Goal: Navigation & Orientation: Find specific page/section

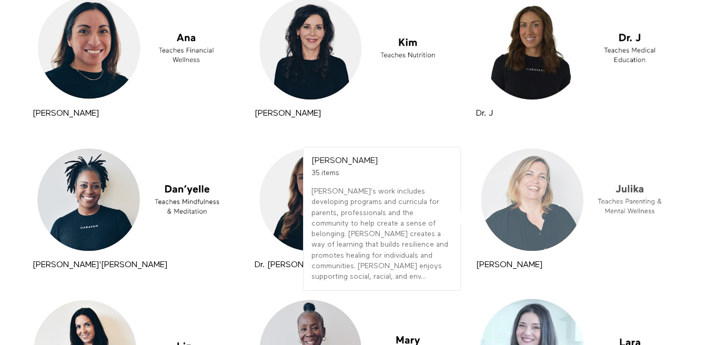
scroll to position [512, 0]
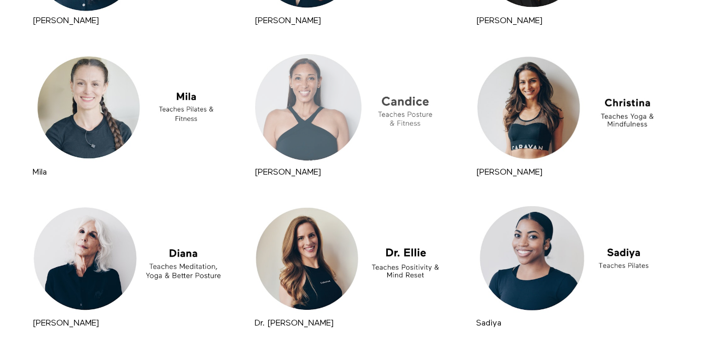
click at [347, 127] on div at bounding box center [353, 107] width 202 height 113
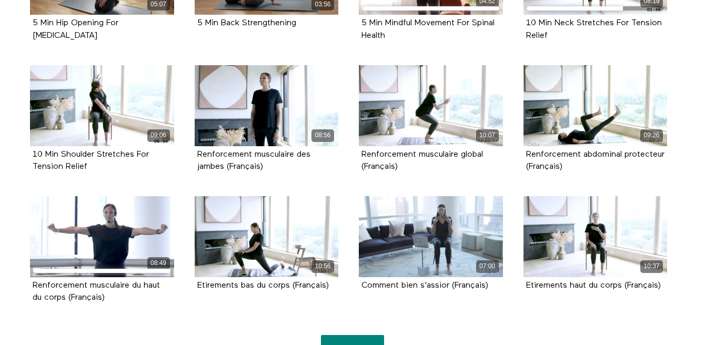
scroll to position [750, 0]
